Goal: Transaction & Acquisition: Subscribe to service/newsletter

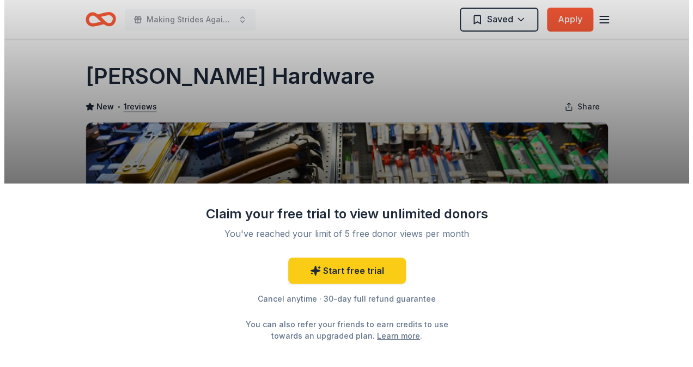
scroll to position [54, 0]
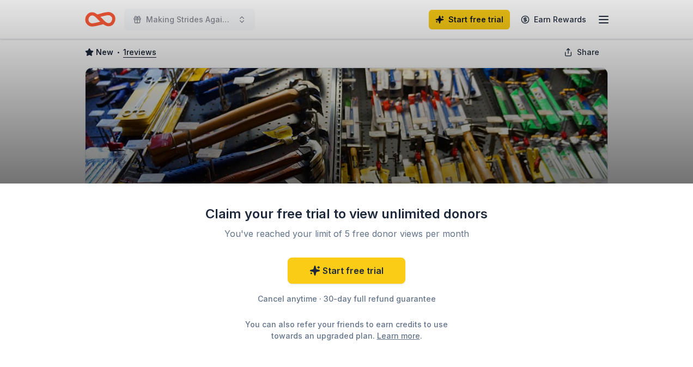
click at [39, 150] on div "Claim your free trial to view unlimited donors You've reached your limit of 5 f…" at bounding box center [346, 183] width 693 height 367
click at [602, 20] on div "Claim your free trial to view unlimited donors You've reached your limit of 5 f…" at bounding box center [346, 183] width 693 height 367
click at [244, 123] on div "Claim your free trial to view unlimited donors You've reached your limit of 5 f…" at bounding box center [346, 183] width 693 height 367
click at [54, 110] on div "Claim your free trial to view unlimited donors You've reached your limit of 5 f…" at bounding box center [346, 183] width 693 height 367
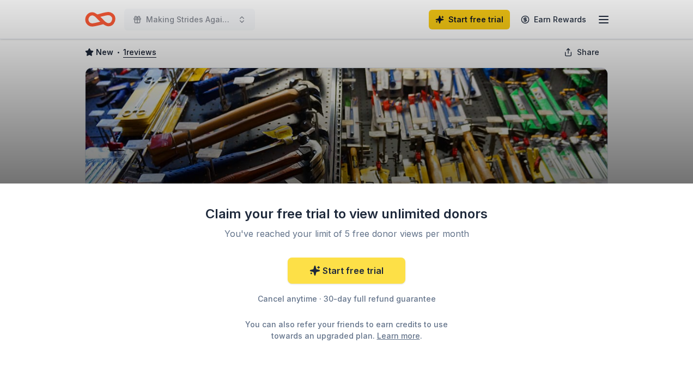
click at [373, 275] on link "Start free trial" at bounding box center [347, 271] width 118 height 26
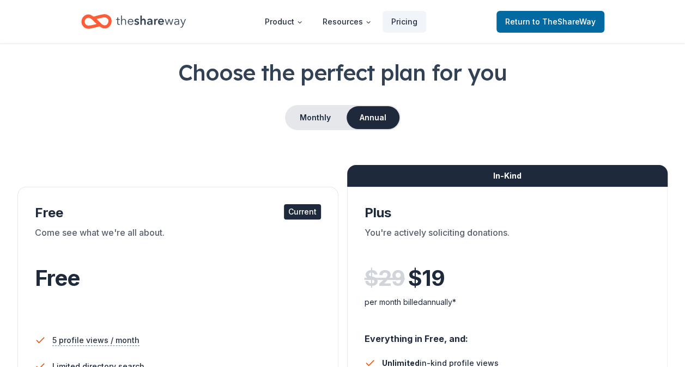
scroll to position [109, 0]
